Goal: Check status: Check status

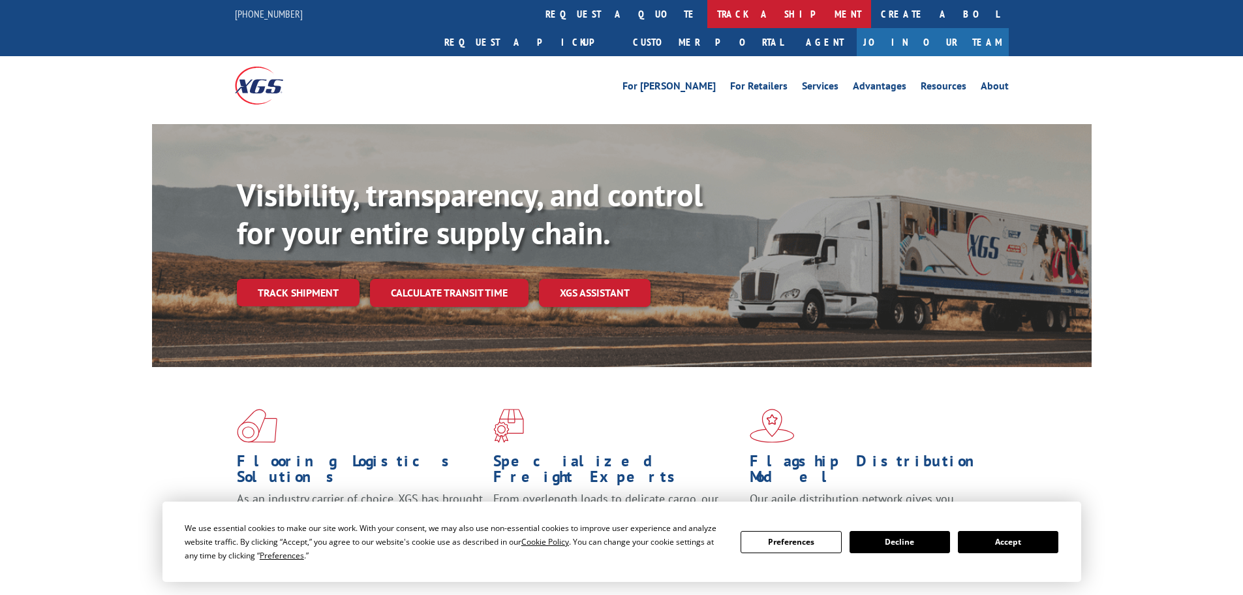
click at [708, 11] on link "track a shipment" at bounding box center [790, 14] width 164 height 28
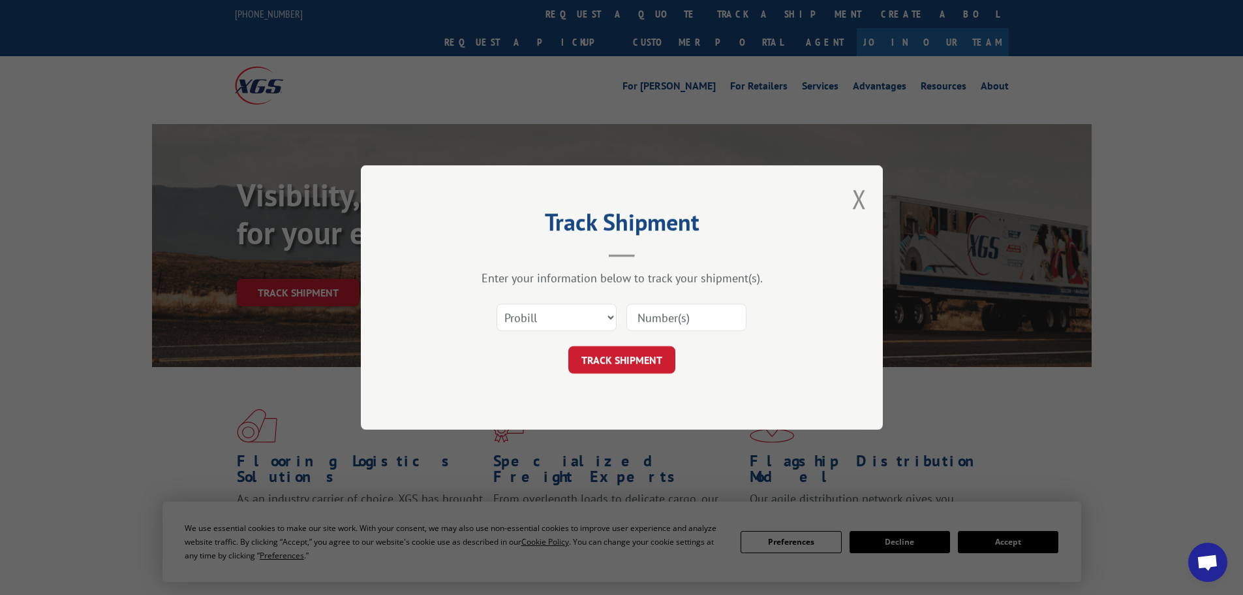
click at [643, 315] on input at bounding box center [687, 316] width 120 height 27
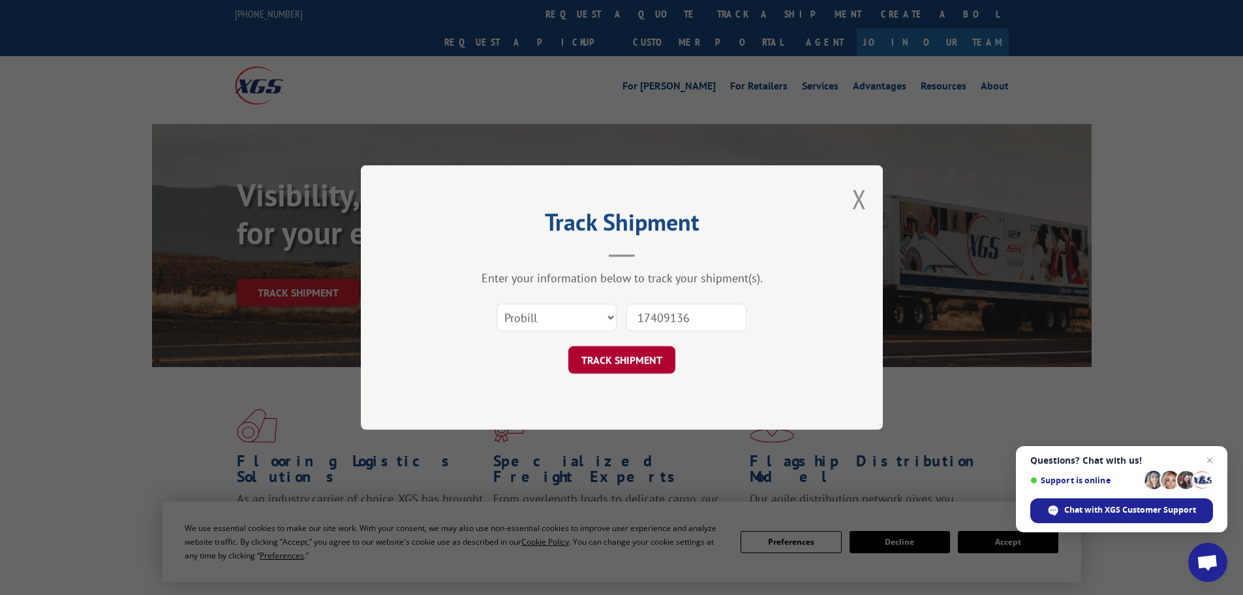
type input "17409136"
click at [574, 365] on button "TRACK SHIPMENT" at bounding box center [621, 359] width 107 height 27
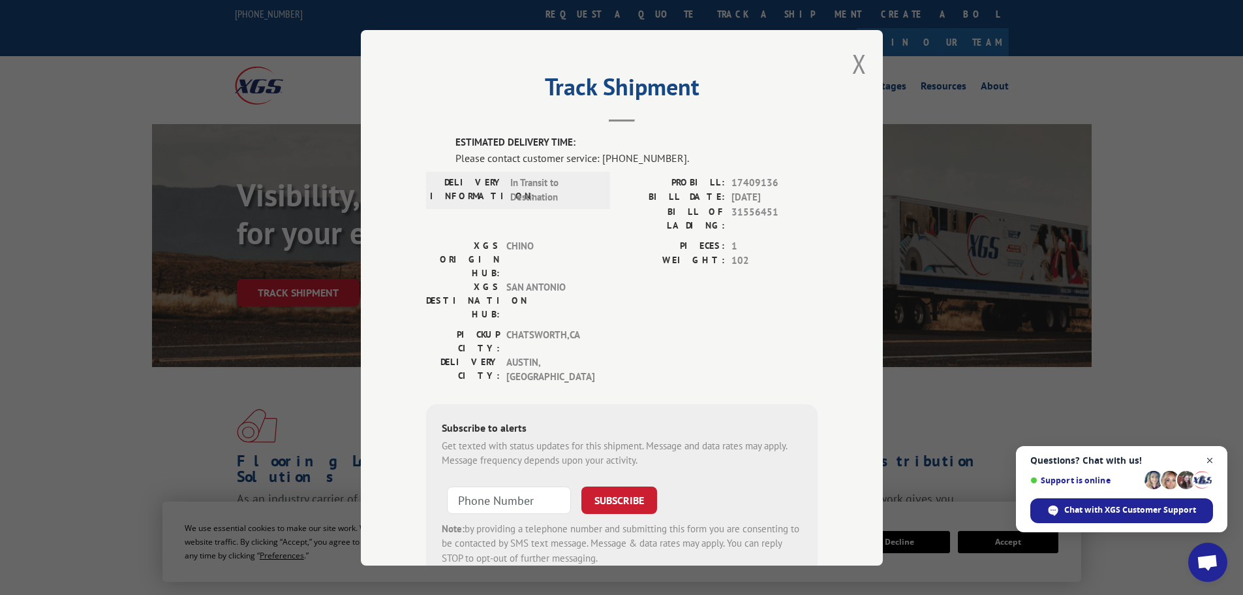
click at [1207, 456] on span "Close chat" at bounding box center [1210, 460] width 16 height 16
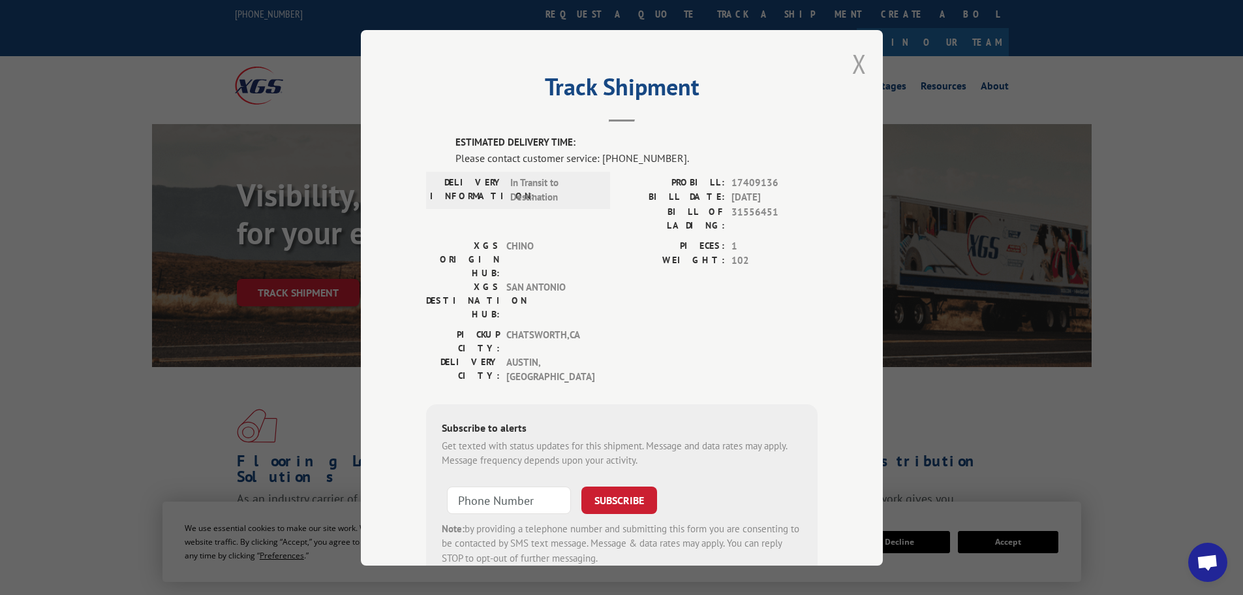
click at [856, 59] on button "Close modal" at bounding box center [859, 63] width 14 height 35
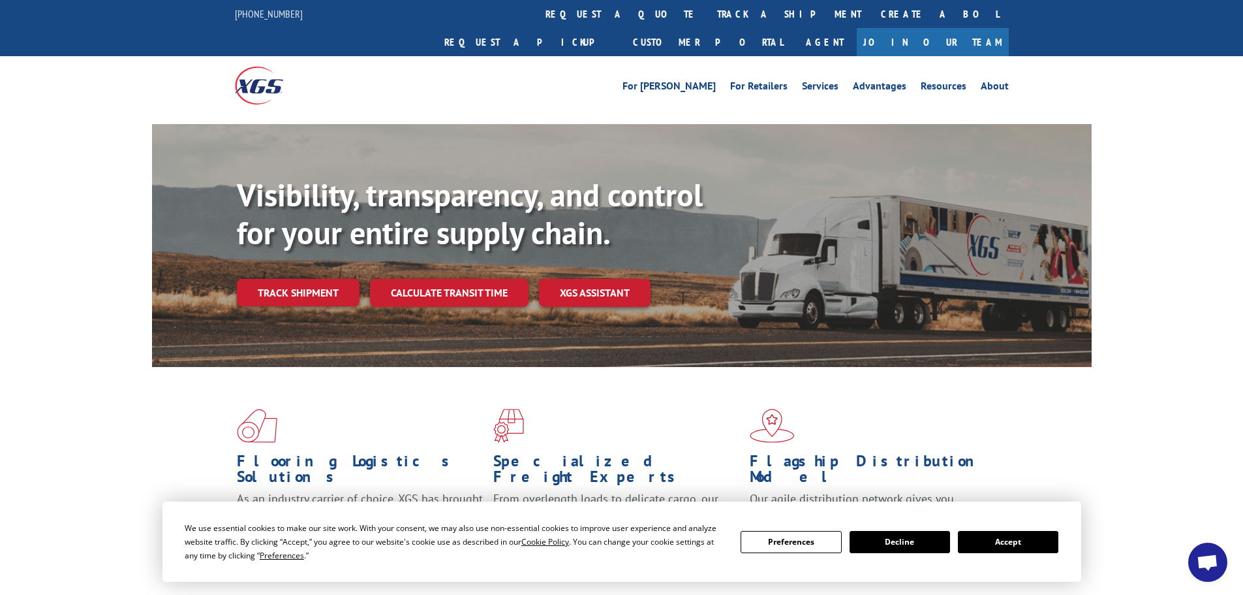
click at [1010, 531] on button "Accept" at bounding box center [1008, 542] width 101 height 22
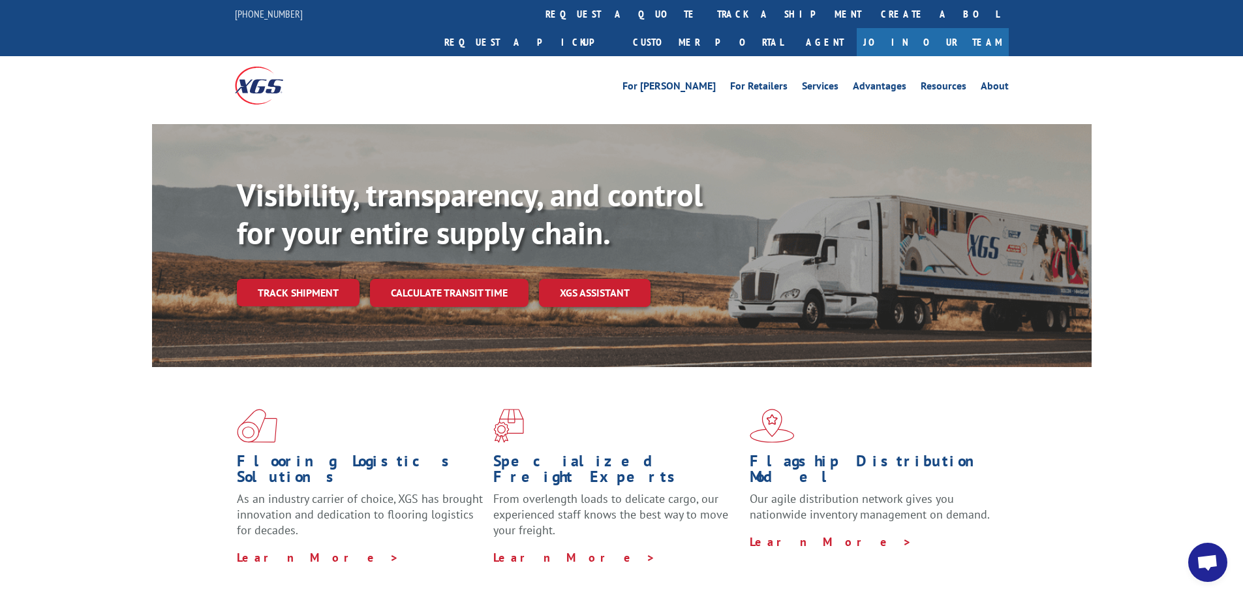
click at [1189, 144] on div "Visibility, transparency, and control for your entire supply chain. Track shipm…" at bounding box center [621, 258] width 1243 height 268
